Goal: Task Accomplishment & Management: Use online tool/utility

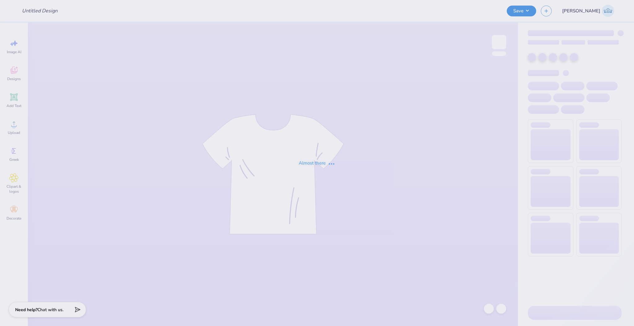
type input "Baylee Ward : Texas A&M University"
type input "24"
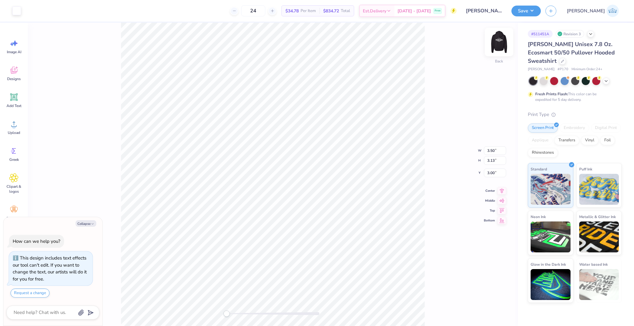
click at [501, 44] on img at bounding box center [498, 42] width 25 height 25
click at [1, 121] on div "Image AI Designs Add Text Upload Greek Clipart & logos Decorate" at bounding box center [14, 175] width 28 height 304
click at [5, 125] on div "Upload" at bounding box center [14, 127] width 22 height 23
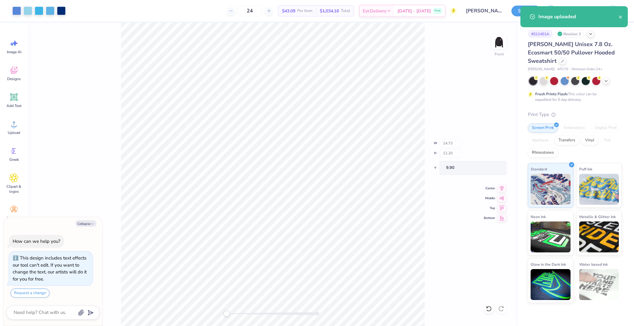
type textarea "x"
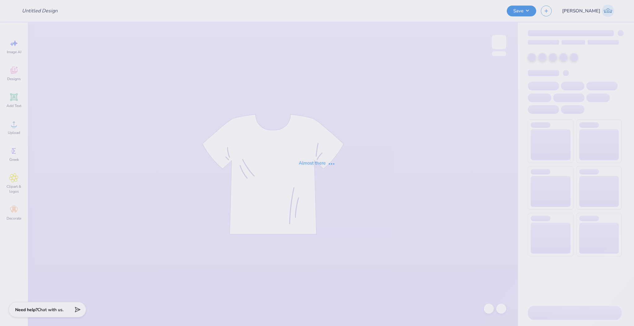
type input "Baylee Ward : Texas A&M University"
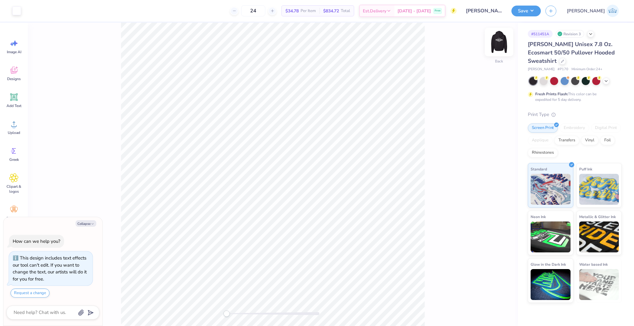
click at [496, 41] on img at bounding box center [498, 42] width 25 height 25
click at [14, 123] on icon at bounding box center [14, 124] width 6 height 5
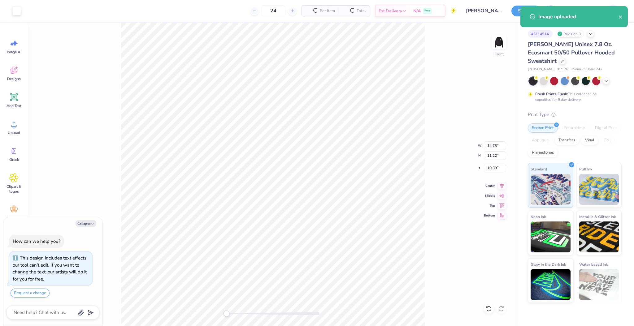
type textarea "x"
click at [488, 146] on input "14.73" at bounding box center [495, 145] width 22 height 9
type input "12.5"
type textarea "x"
click at [490, 167] on input "10.39" at bounding box center [495, 168] width 22 height 9
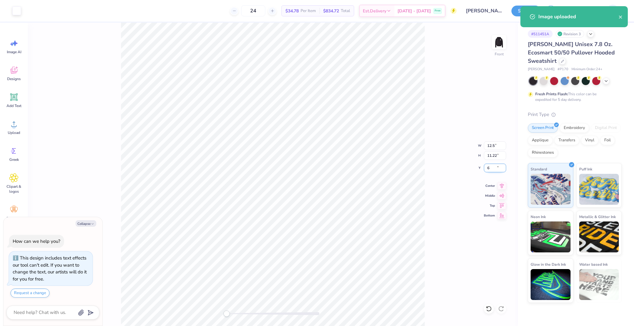
type input "6"
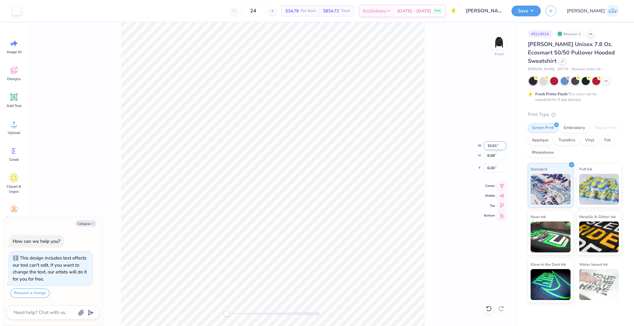
click at [486, 141] on input "10.61" at bounding box center [495, 145] width 22 height 9
click at [440, 198] on div "Front W 10.61 10.61 " H 8.08 8.08 " Y 6.00 6.00 " Center Middle Top Bottom" at bounding box center [273, 175] width 490 height 304
type textarea "x"
click at [494, 145] on input "10.61" at bounding box center [495, 145] width 22 height 9
type input "12.5"
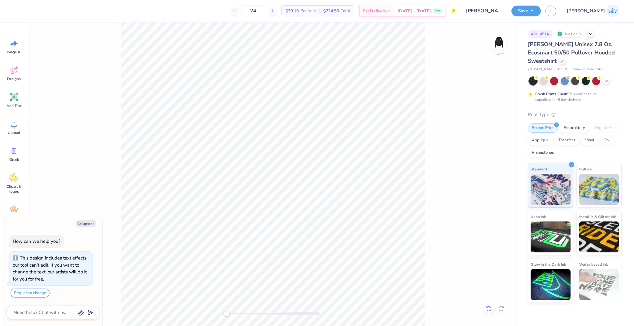
click at [491, 309] on icon at bounding box center [489, 309] width 6 height 6
type textarea "x"
click at [490, 166] on input "8.72" at bounding box center [495, 168] width 22 height 9
type input "3"
type textarea "x"
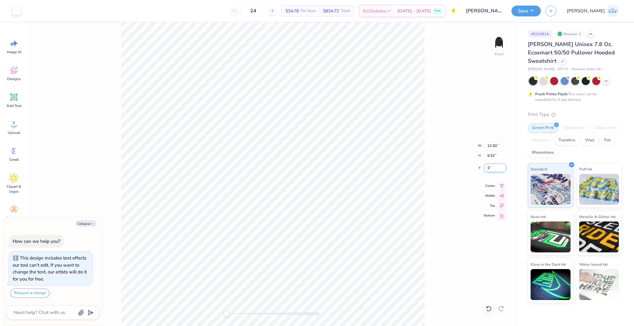
click at [490, 166] on input "3" at bounding box center [495, 168] width 22 height 9
type input "6"
click at [541, 11] on button "Save" at bounding box center [525, 10] width 29 height 11
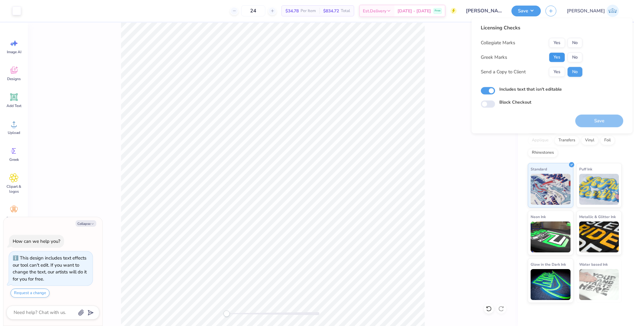
click at [555, 57] on button "Yes" at bounding box center [557, 57] width 16 height 10
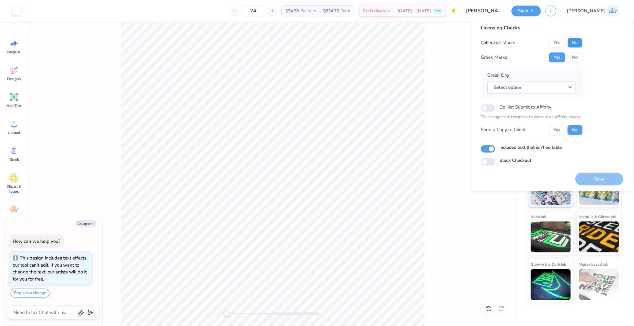
click at [573, 44] on button "No" at bounding box center [574, 43] width 15 height 10
click at [556, 44] on button "Yes" at bounding box center [557, 43] width 16 height 10
drag, startPoint x: 572, startPoint y: 61, endPoint x: 568, endPoint y: 84, distance: 23.6
click at [572, 61] on button "No" at bounding box center [574, 57] width 15 height 10
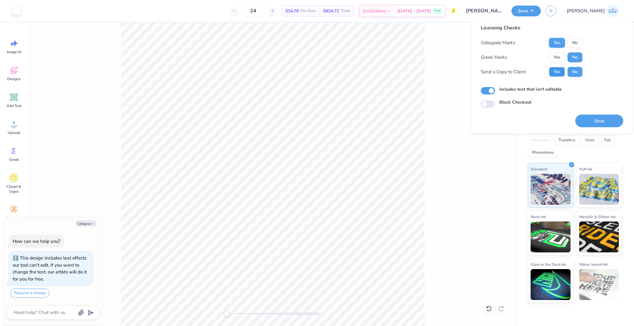
click at [556, 72] on button "Yes" at bounding box center [557, 72] width 16 height 10
click at [591, 119] on button "Save" at bounding box center [599, 121] width 48 height 13
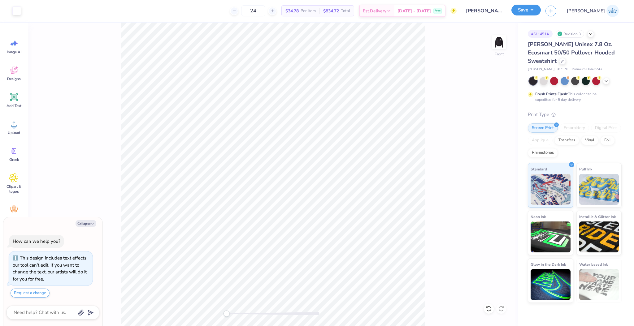
click at [541, 5] on button "Save" at bounding box center [525, 10] width 29 height 11
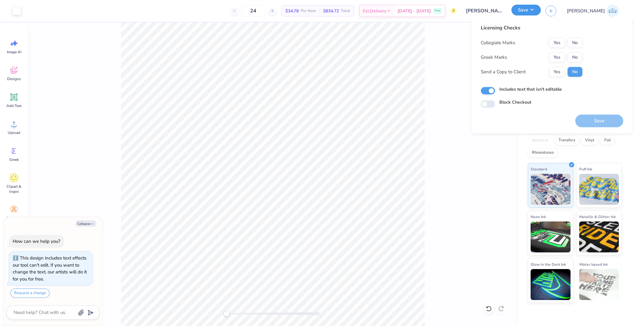
type textarea "x"
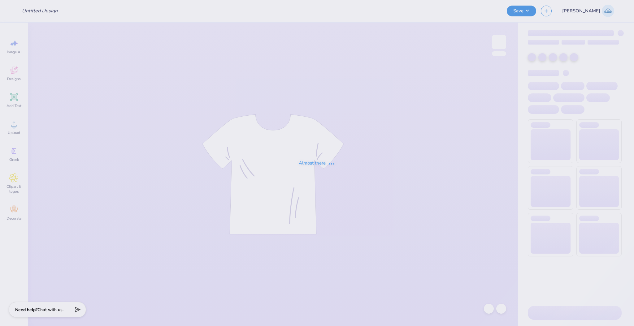
type input "Grid Network merch"
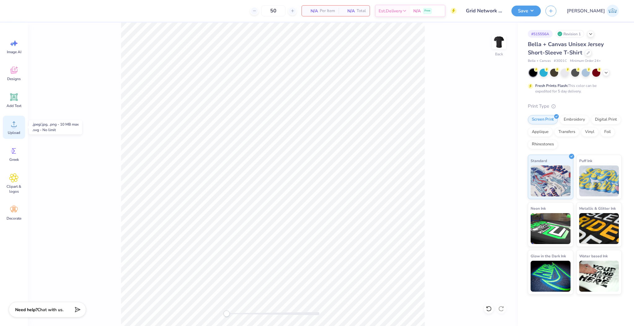
click at [12, 135] on span "Upload" at bounding box center [14, 132] width 12 height 5
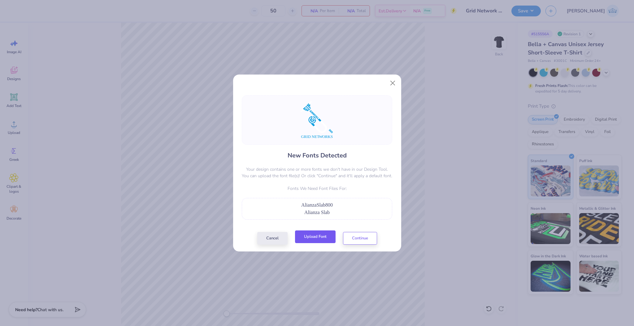
click at [321, 243] on button "Upload Font" at bounding box center [315, 237] width 41 height 13
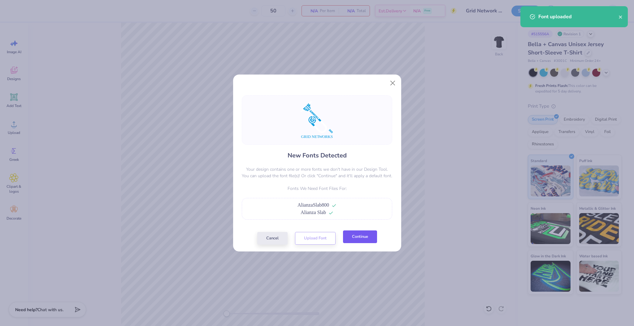
click at [369, 237] on button "Continue" at bounding box center [360, 237] width 34 height 13
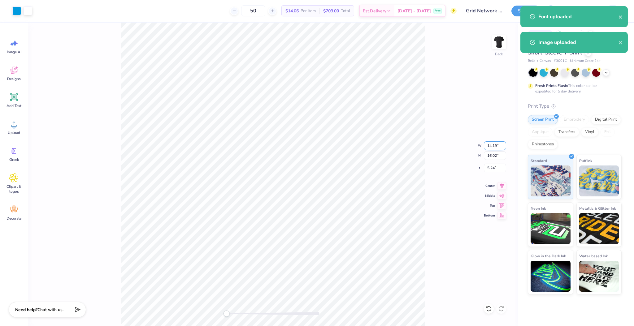
click at [488, 147] on input "14.19" at bounding box center [495, 145] width 22 height 9
type input "10.14"
type input "12.55"
type input "7.41"
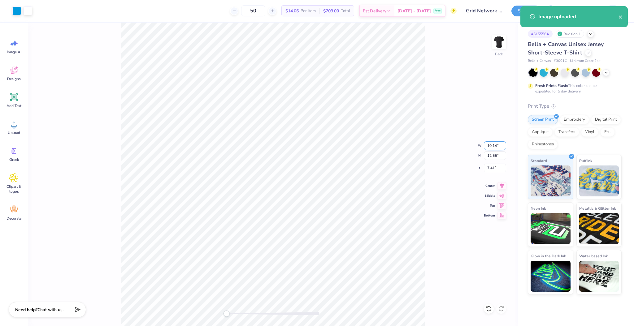
click at [491, 148] on input "10.14" at bounding box center [495, 145] width 22 height 9
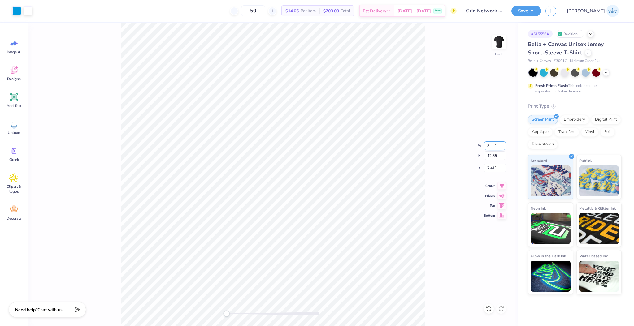
type input "6.32"
type input "8.99"
type input "9.58"
click at [490, 169] on input "9.58" at bounding box center [495, 168] width 22 height 9
click at [488, 167] on input "9.36" at bounding box center [495, 168] width 22 height 9
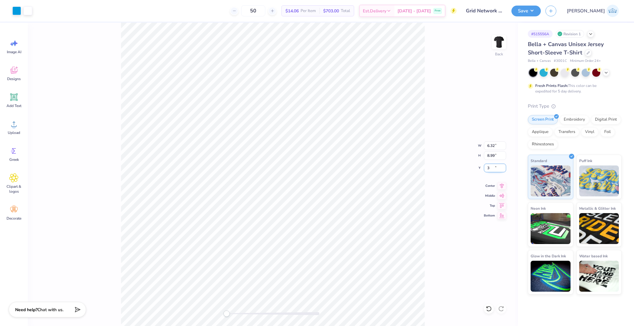
type input "3.00"
click at [470, 178] on div "Back W 6.32 6.32 " H 8.99 8.99 " Y 3.00 3.00 " Center Middle Top Bottom" at bounding box center [273, 175] width 490 height 304
click at [491, 145] on input "6.32" at bounding box center [495, 145] width 22 height 9
type input "10.11"
type input "12.52"
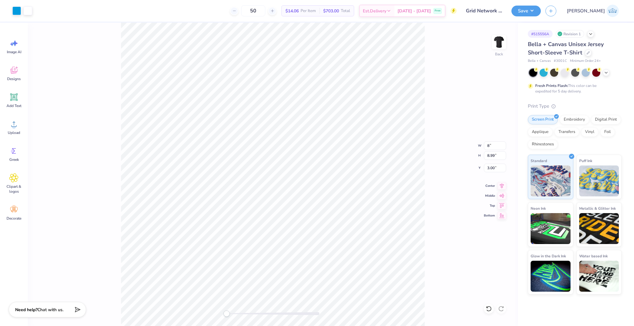
type input "0.74"
click at [432, 195] on div "Back W 10.11 8 " H 12.52 8.99 " Y 0.74 3.00 " Center Middle Top Bottom" at bounding box center [273, 175] width 490 height 304
click at [491, 147] on input "10.11" at bounding box center [495, 145] width 22 height 9
type input "6.34"
type input "9.00"
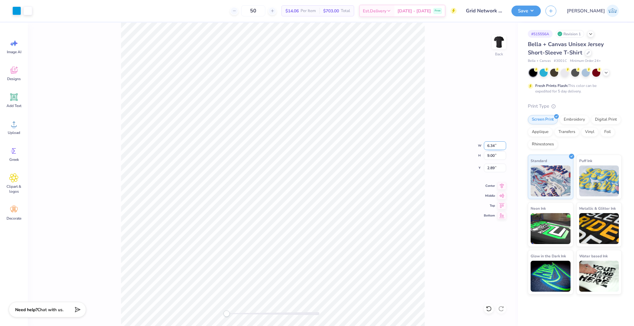
type input "2.89"
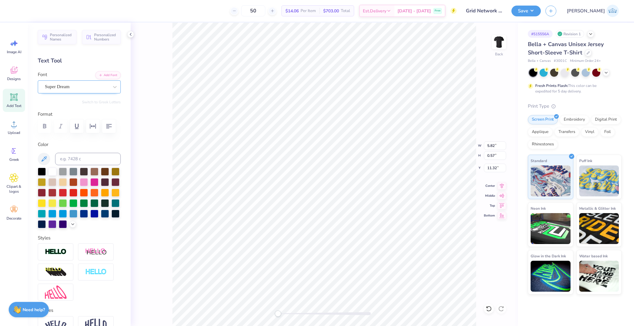
click at [51, 83] on div "Super Dream" at bounding box center [76, 87] width 65 height 10
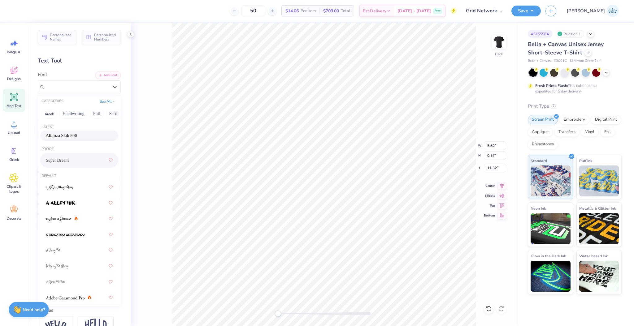
click at [74, 132] on div "Alianza Slab 800" at bounding box center [79, 136] width 78 height 10
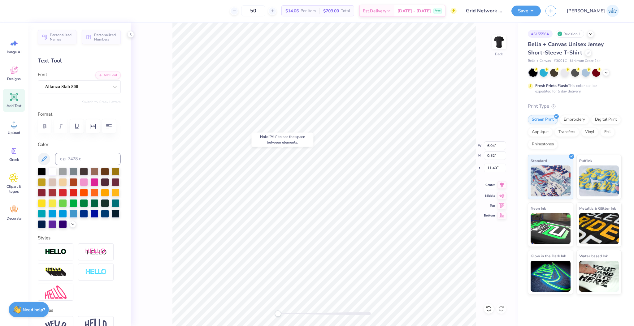
click at [497, 185] on div "Center" at bounding box center [495, 184] width 22 height 7
click at [286, 316] on div "Accessibility label" at bounding box center [286, 314] width 6 height 6
type input "10.11"
type input "10.32"
type input "1.83"
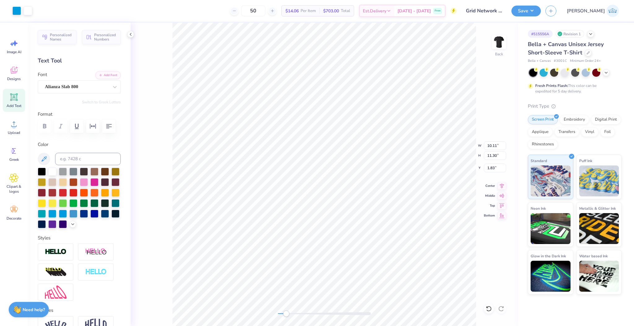
type input "9.55"
type input "10.83"
type input "1.97"
type input "8.94"
type input "10.33"
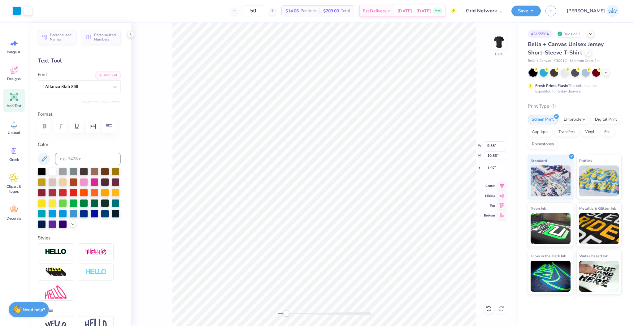
type input "2.12"
type input "8.71"
type input "10.12"
type input "2.18"
type input "8.53"
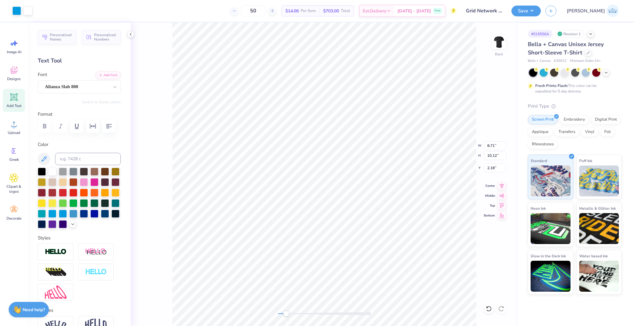
type input "9.98"
type input "2.22"
type input "8.38"
type input "9.85"
type input "2.26"
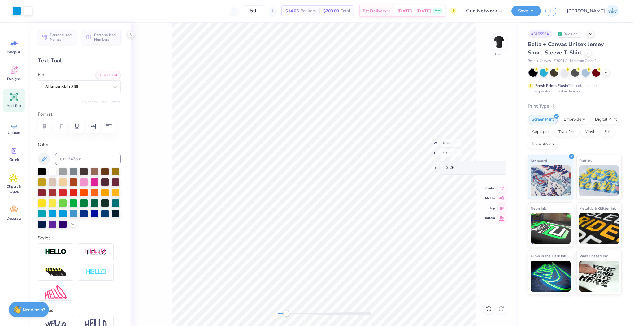
type input "8.00"
type input "0.69"
type input "11.42"
type input "8.26"
type input "9.74"
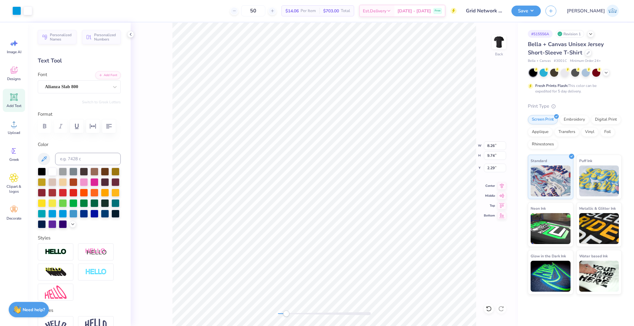
type input "2.29"
type input "8.03"
type input "9.54"
type input "2.35"
click at [488, 145] on input "8.03" at bounding box center [495, 145] width 22 height 9
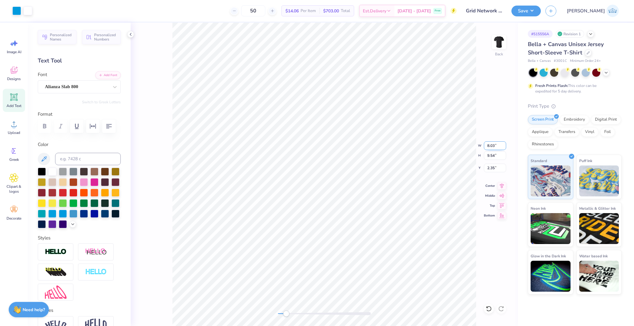
click at [488, 145] on input "8.03" at bounding box center [495, 145] width 22 height 9
click at [493, 146] on input "8.03" at bounding box center [495, 145] width 22 height 9
click at [239, 309] on div "Back W 8.03 8.03 " H 9.54 9.54 " Y 2.35 2.35 " Center Middle Top Bottom" at bounding box center [324, 175] width 387 height 304
type input "8.00"
type input "9.52"
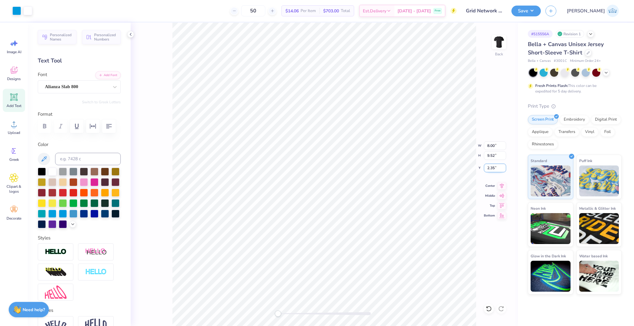
click at [492, 171] on input "2.35" at bounding box center [495, 168] width 22 height 9
type input "3.00"
click at [497, 190] on div "Back W 8.00 8.00 " H 9.52 9.52 " Y 3.00 3.00 " Center Middle Top Bottom" at bounding box center [324, 175] width 387 height 304
click at [269, 315] on div "Back" at bounding box center [324, 175] width 387 height 304
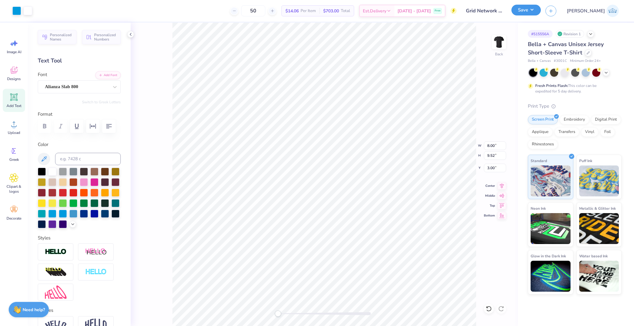
click at [541, 11] on button "Save" at bounding box center [525, 10] width 29 height 11
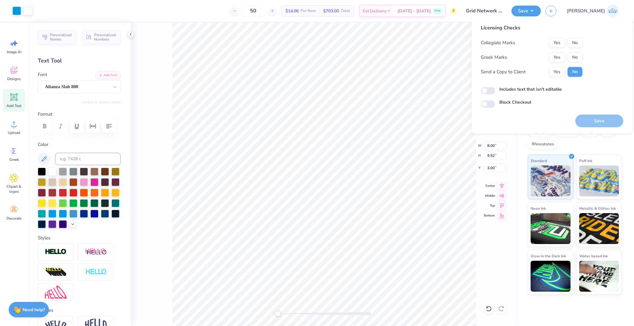
click at [576, 36] on div "Licensing Checks Collegiate Marks Yes No Greek Marks Yes No Send a Copy to Clie…" at bounding box center [532, 52] width 102 height 57
click at [576, 44] on button "No" at bounding box center [574, 43] width 15 height 10
click at [575, 58] on button "No" at bounding box center [574, 57] width 15 height 10
click at [562, 70] on button "Yes" at bounding box center [557, 72] width 16 height 10
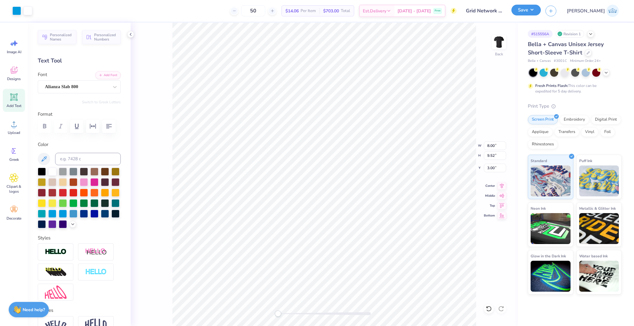
click at [541, 9] on button "Save" at bounding box center [525, 10] width 29 height 11
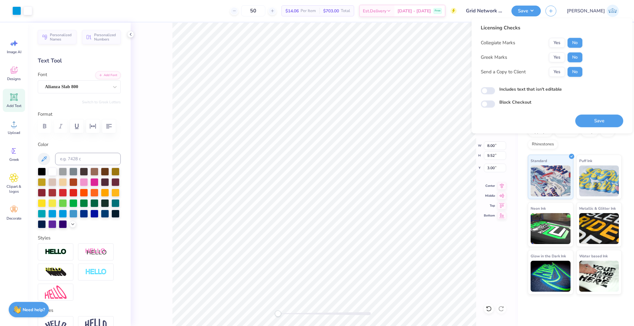
click at [564, 66] on div "Collegiate Marks Yes No Greek Marks Yes No Send a Copy to Client Yes No" at bounding box center [532, 57] width 102 height 39
click at [562, 68] on button "Yes" at bounding box center [557, 72] width 16 height 10
click at [486, 91] on input "Includes text that isn't editable" at bounding box center [488, 90] width 14 height 7
checkbox input "true"
click at [584, 118] on button "Save" at bounding box center [599, 121] width 48 height 13
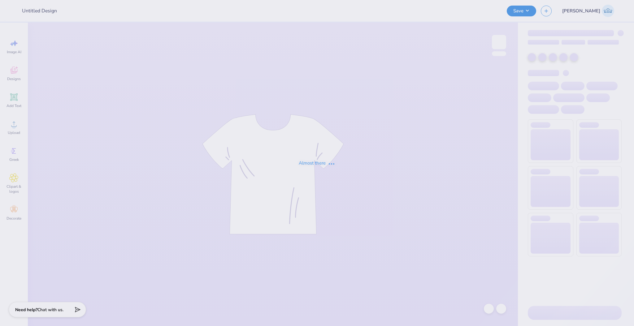
type input "Grid Network merch"
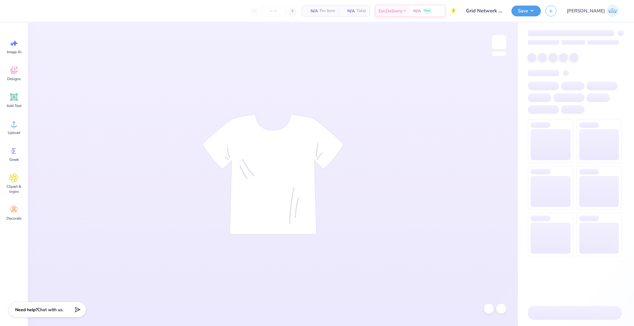
type input "12"
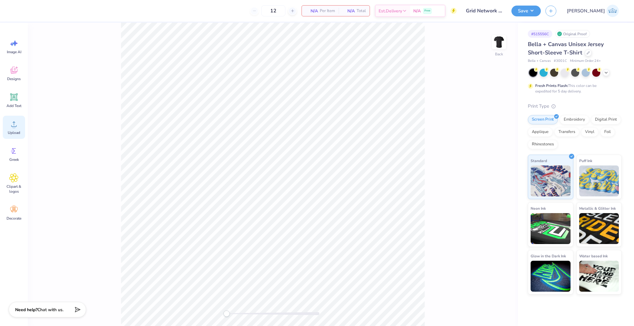
click at [19, 123] on div "Upload" at bounding box center [14, 127] width 22 height 23
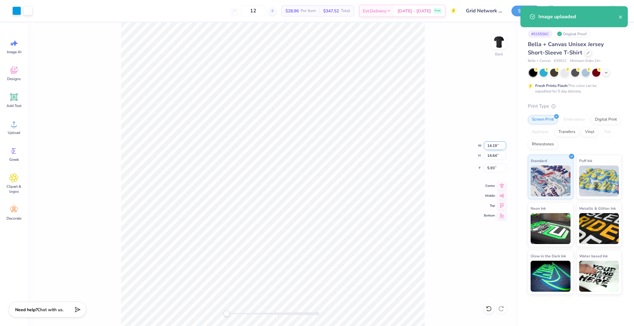
click at [488, 144] on input "14.19" at bounding box center [495, 145] width 22 height 9
type input "8"
click at [434, 187] on div "Back W 8 8 " H 14.64 14.64 " Y 5.93 5.93 " Center Middle Top Bottom" at bounding box center [273, 175] width 490 height 304
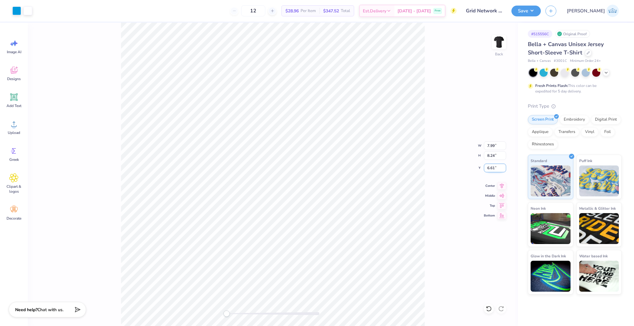
click at [489, 171] on input "6.61" at bounding box center [495, 168] width 22 height 9
type input "3"
click at [487, 146] on input "8.01" at bounding box center [495, 145] width 22 height 9
type input "8"
click at [232, 312] on div at bounding box center [273, 314] width 93 height 6
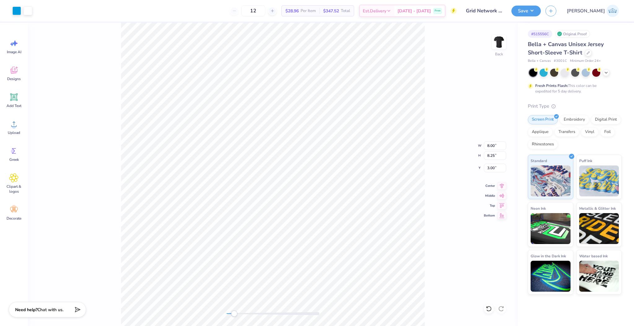
click at [207, 313] on div "Back W 8.00 8.00 " H 8.25 8.25 " Y 3.00 3.00 " Center Middle Top Bottom" at bounding box center [273, 175] width 490 height 304
click at [499, 187] on icon at bounding box center [501, 184] width 9 height 7
click at [498, 183] on icon at bounding box center [501, 184] width 9 height 7
click at [498, 186] on icon at bounding box center [501, 184] width 9 height 7
click at [541, 13] on button "Save" at bounding box center [525, 10] width 29 height 11
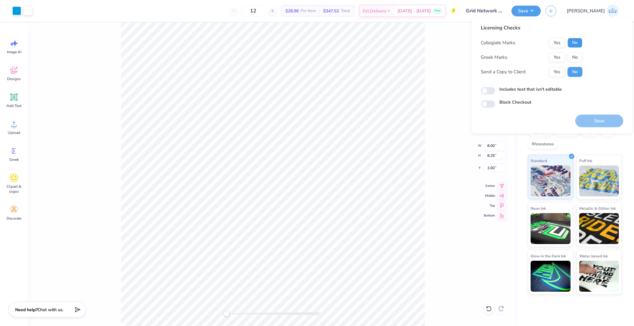
click at [571, 44] on button "No" at bounding box center [574, 43] width 15 height 10
click at [571, 54] on button "No" at bounding box center [574, 57] width 15 height 10
click at [556, 73] on button "Yes" at bounding box center [557, 72] width 16 height 10
click at [487, 93] on input "Includes text that isn't editable" at bounding box center [488, 90] width 14 height 7
checkbox input "true"
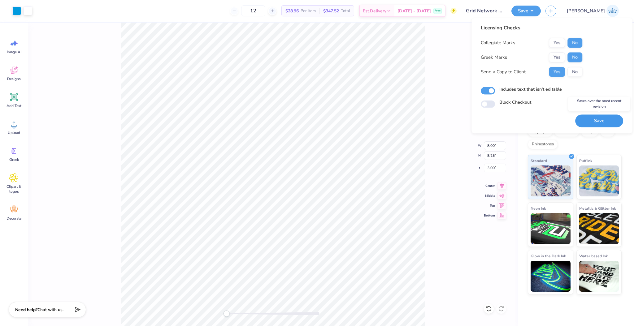
click at [594, 123] on button "Save" at bounding box center [599, 121] width 48 height 13
